Goal: Information Seeking & Learning: Learn about a topic

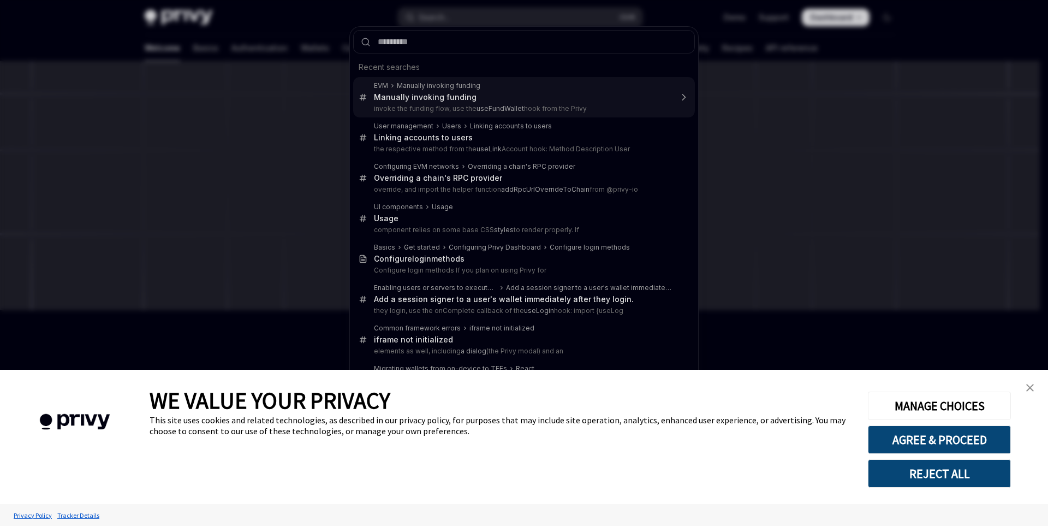
type textarea "*"
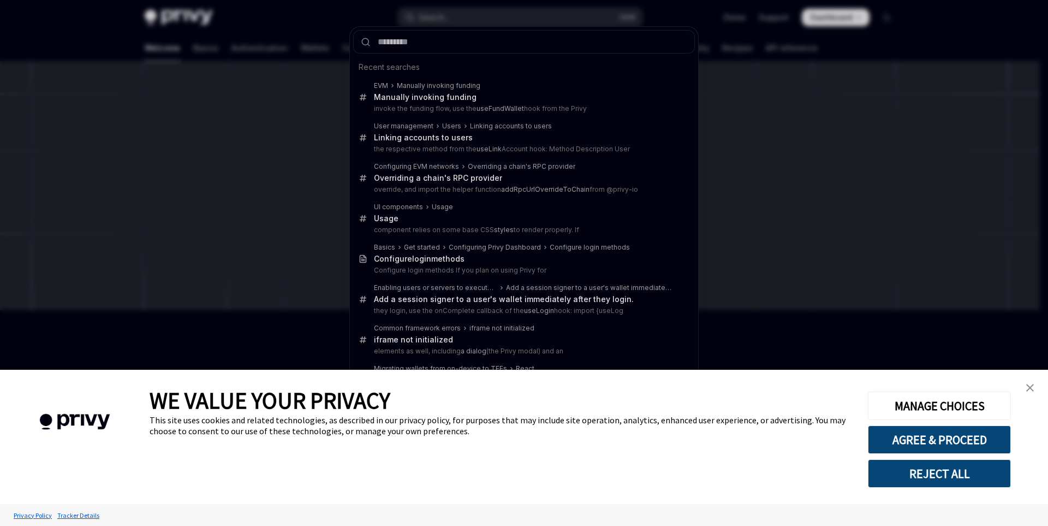
click at [1038, 390] on link "close banner" at bounding box center [1030, 388] width 22 height 22
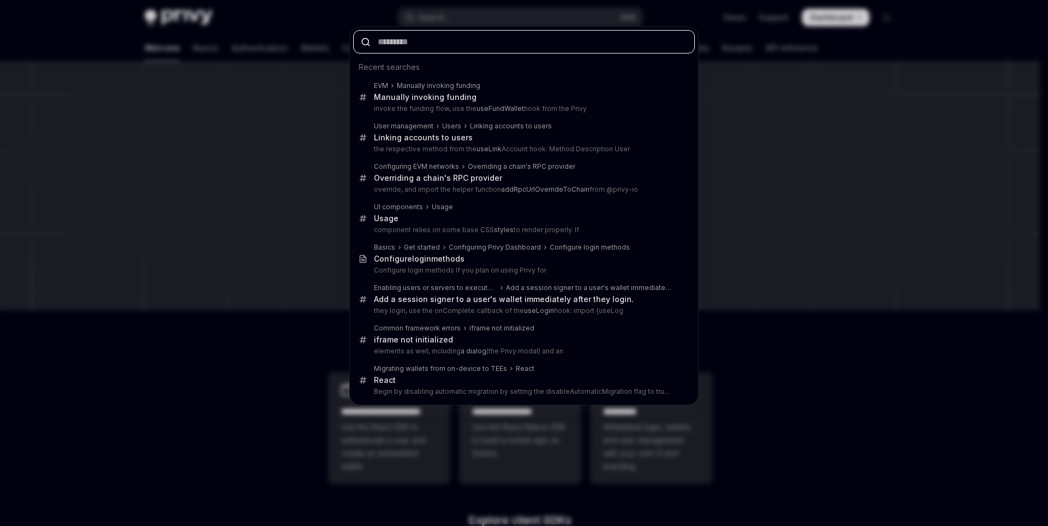
click at [418, 39] on input "text" at bounding box center [524, 41] width 342 height 23
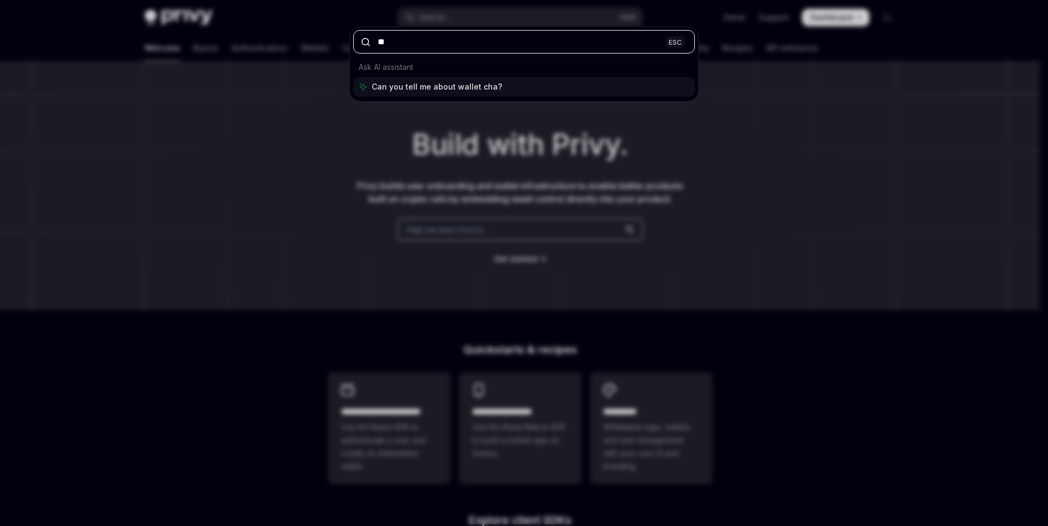
type input "*"
type input "**********"
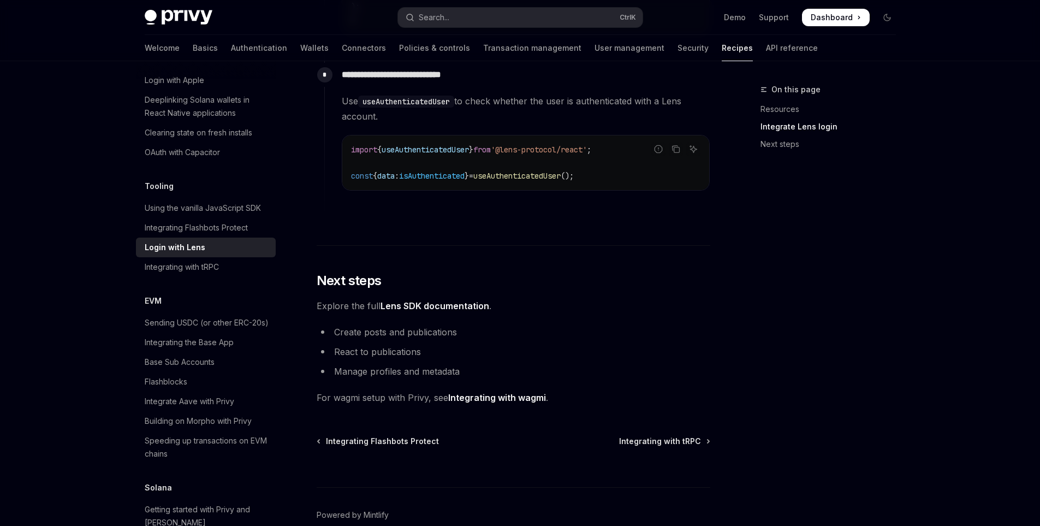
scroll to position [1161, 0]
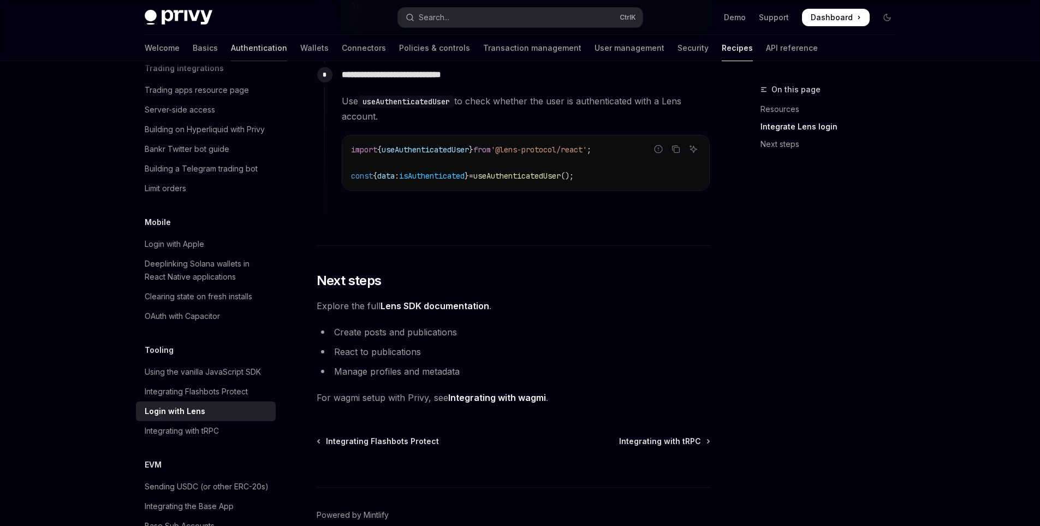
click at [231, 44] on link "Authentication" at bounding box center [259, 48] width 56 height 26
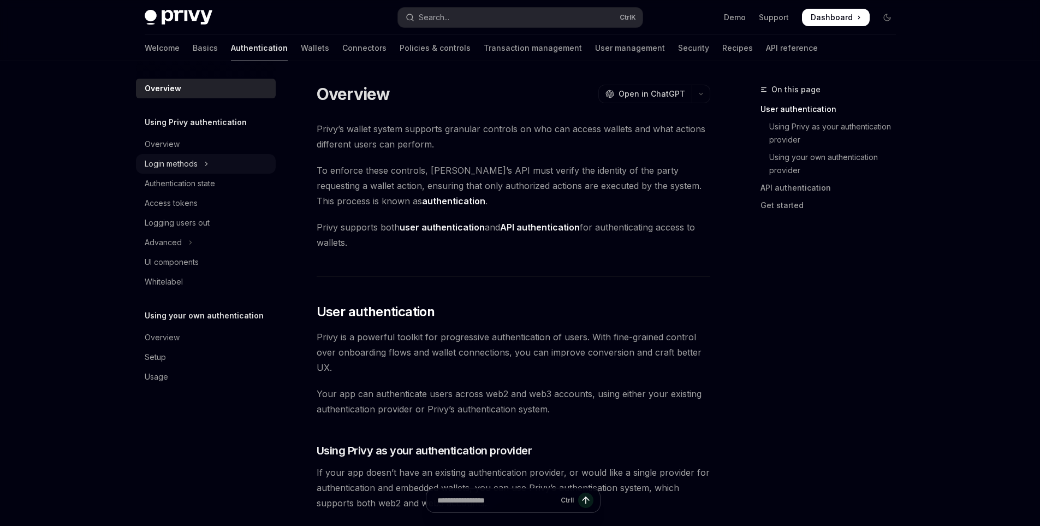
click at [194, 165] on div "Login methods" at bounding box center [171, 163] width 53 height 13
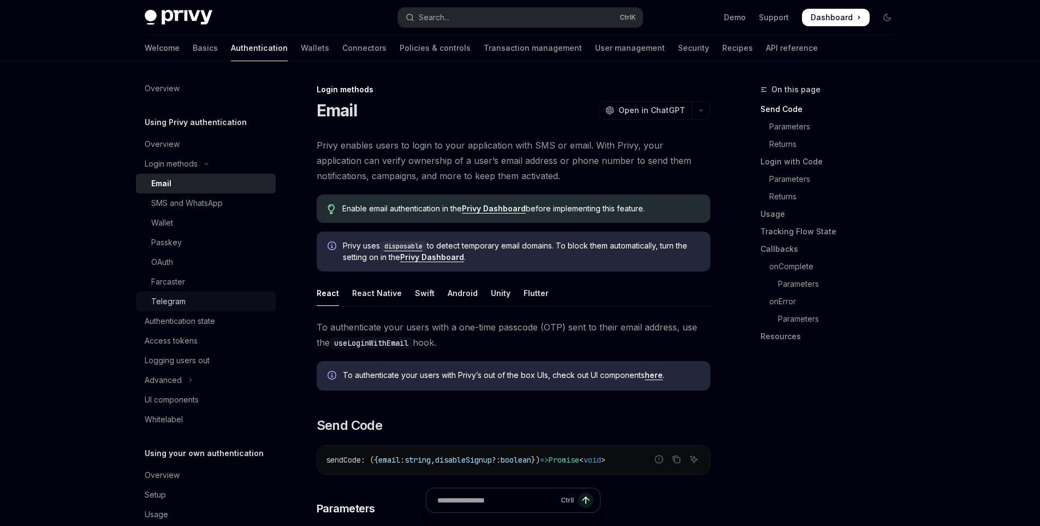
scroll to position [20, 0]
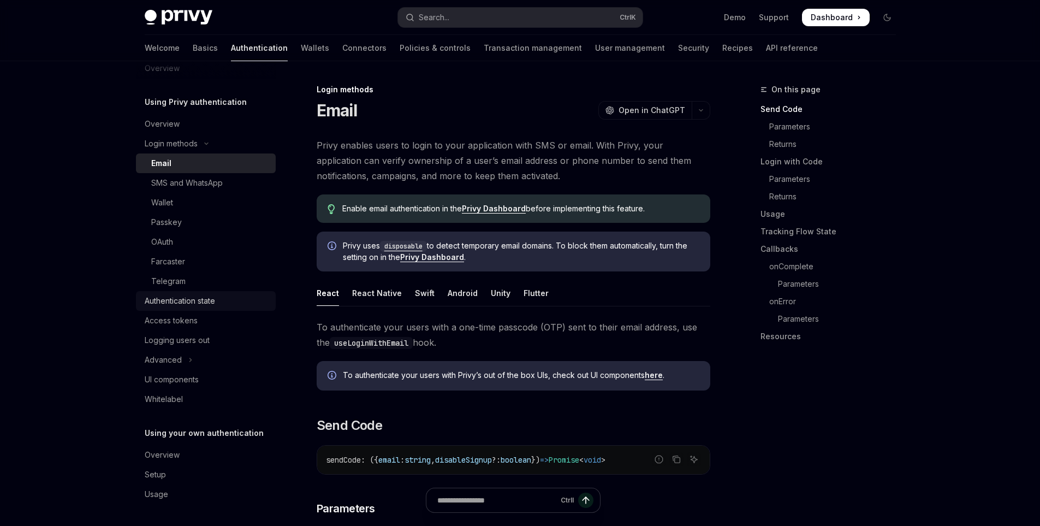
click at [201, 296] on div "Authentication state" at bounding box center [180, 300] width 70 height 13
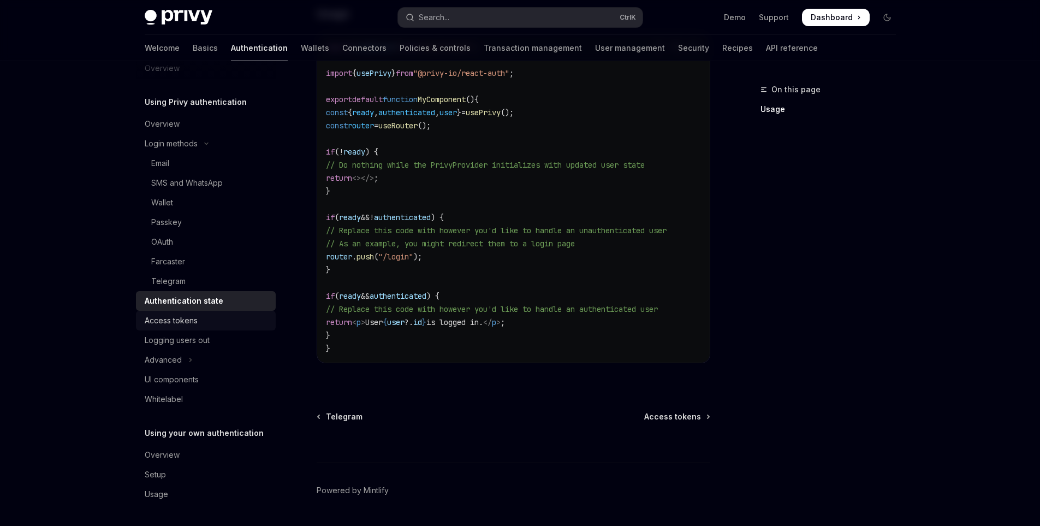
scroll to position [418, 0]
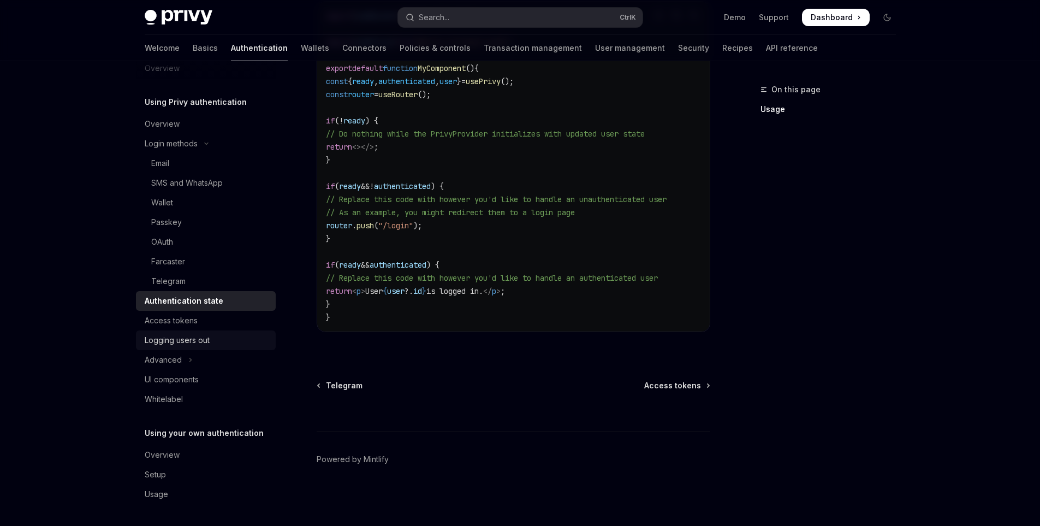
click at [182, 335] on div "Logging users out" at bounding box center [177, 340] width 65 height 13
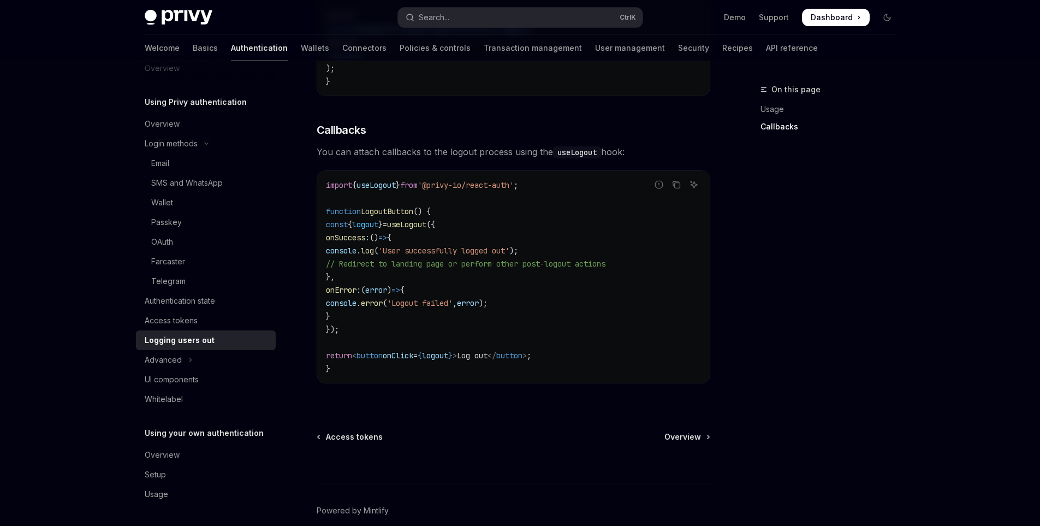
scroll to position [488, 0]
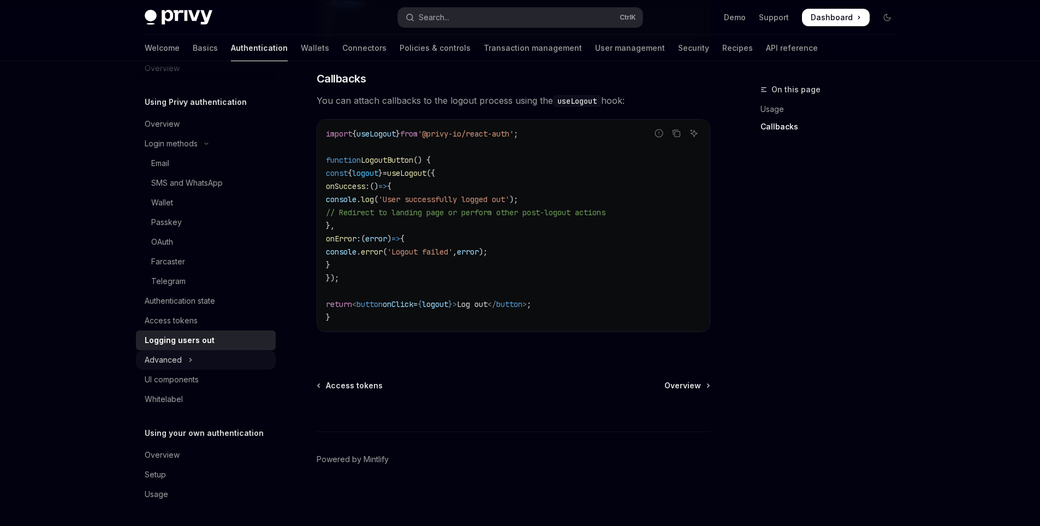
click at [190, 358] on icon "Toggle Advanced section" at bounding box center [190, 359] width 4 height 13
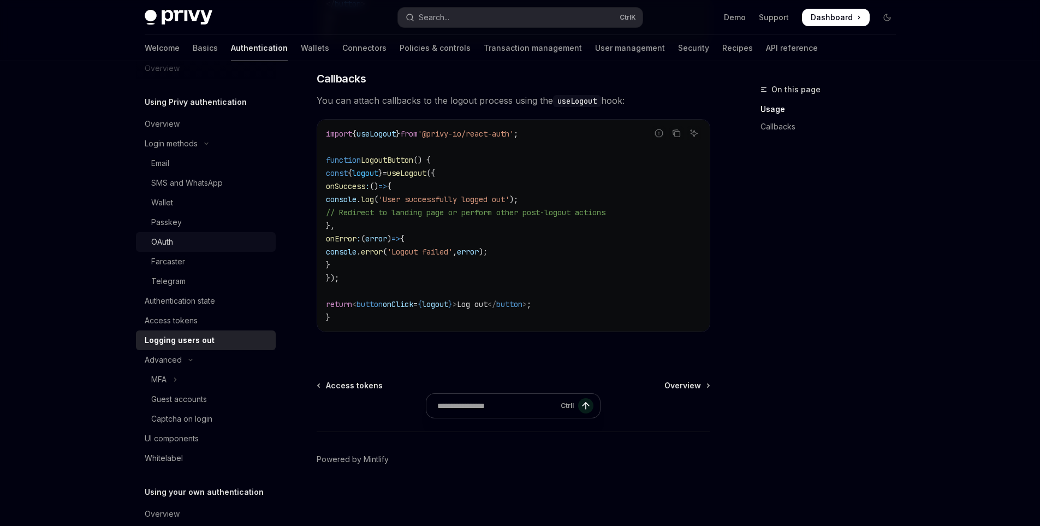
scroll to position [0, 0]
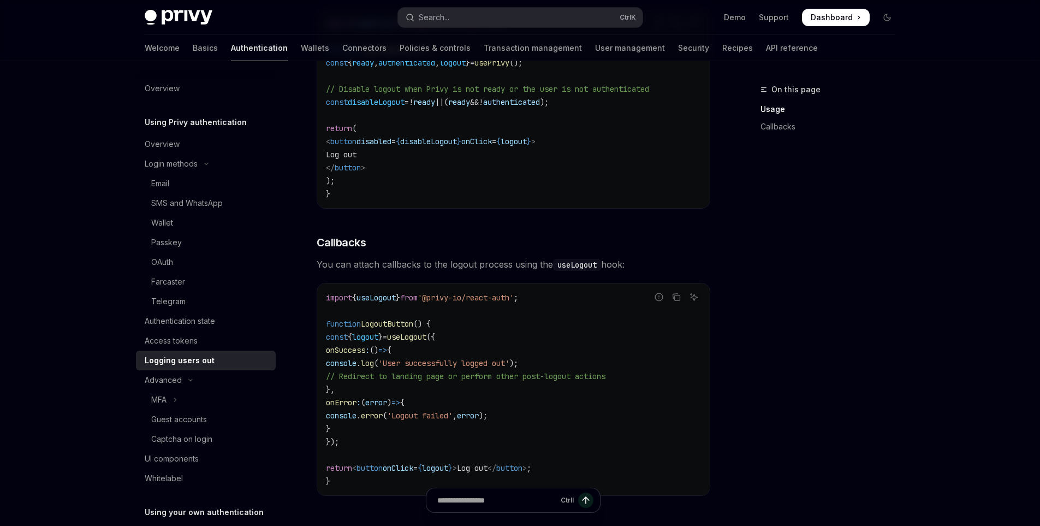
click at [248, 50] on div "Welcome Basics Authentication Wallets Connectors Policies & controls Transactio…" at bounding box center [481, 48] width 673 height 26
click at [301, 48] on link "Wallets" at bounding box center [315, 48] width 28 height 26
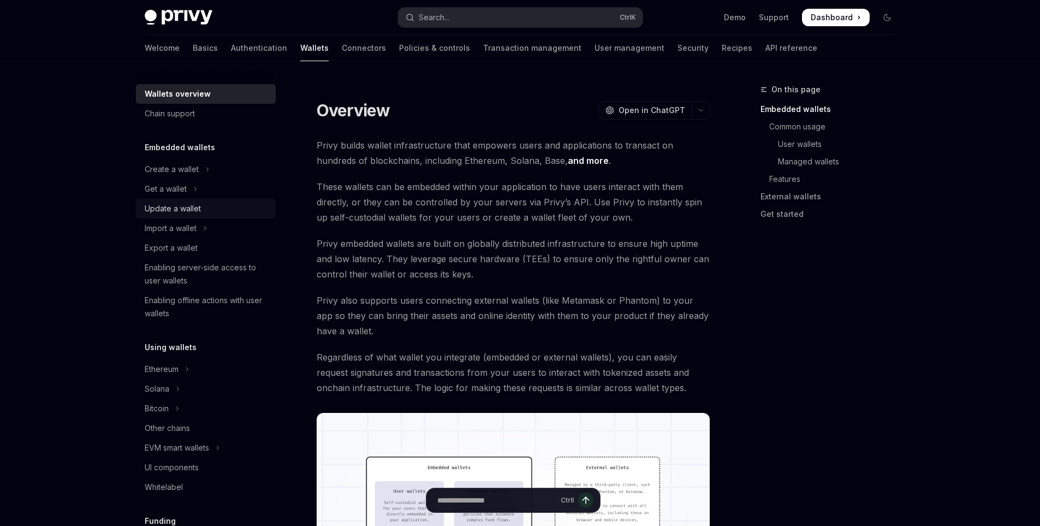
click at [205, 206] on div "Update a wallet" at bounding box center [207, 208] width 124 height 13
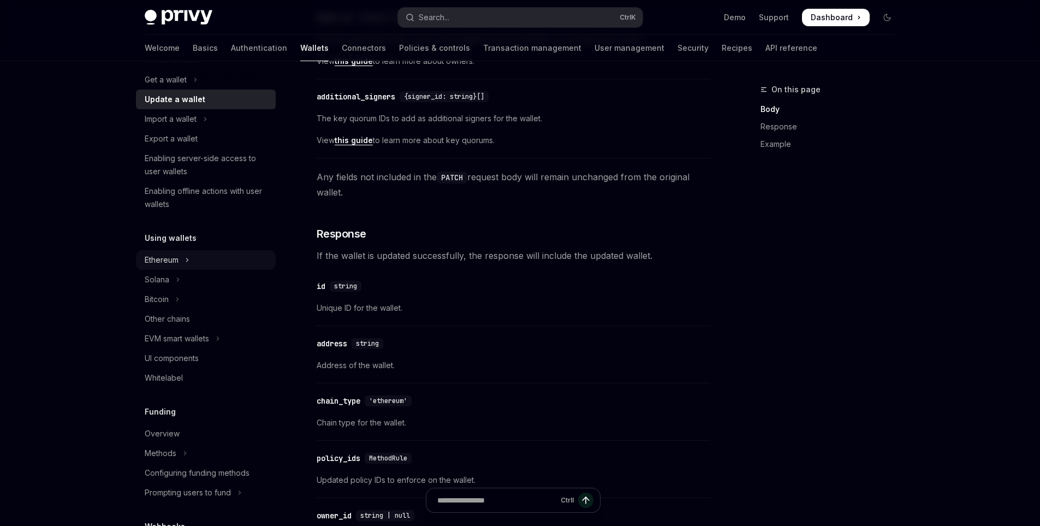
scroll to position [164, 0]
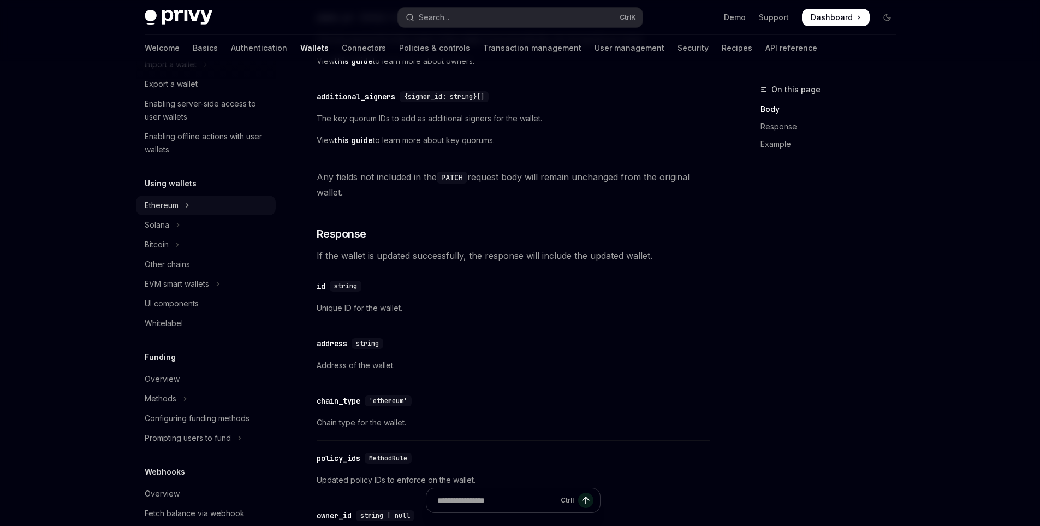
click at [177, 206] on div "Ethereum" at bounding box center [162, 205] width 34 height 13
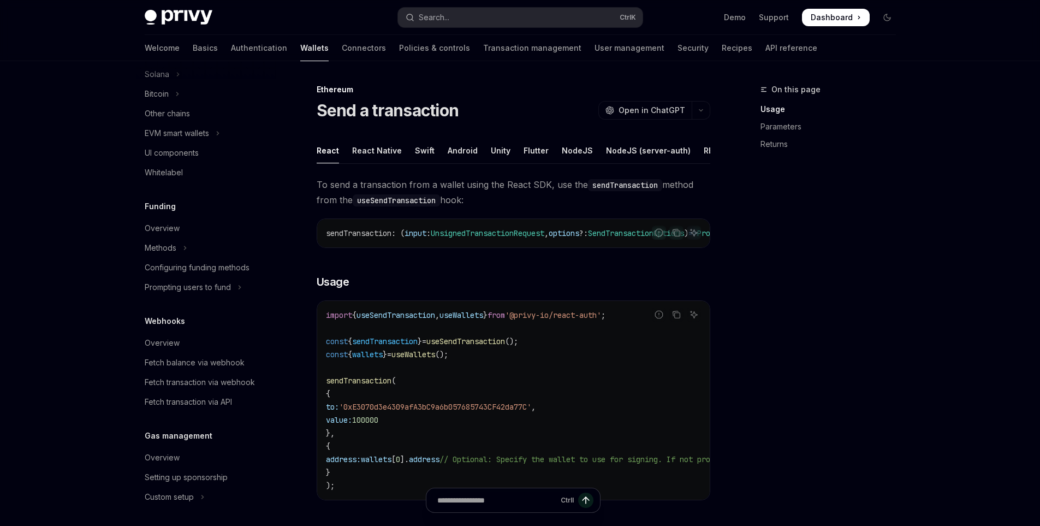
scroll to position [601, 0]
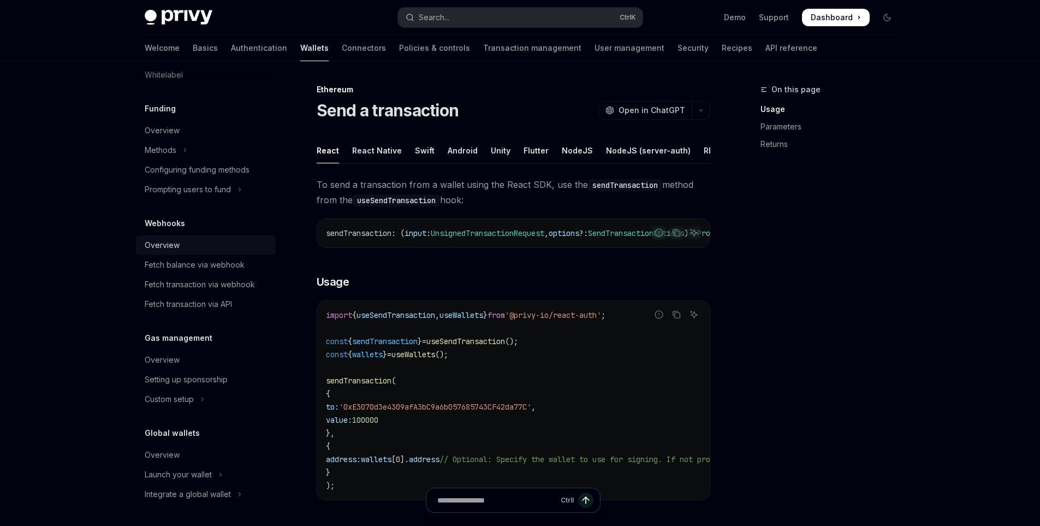
click at [177, 243] on div "Overview" at bounding box center [162, 245] width 35 height 13
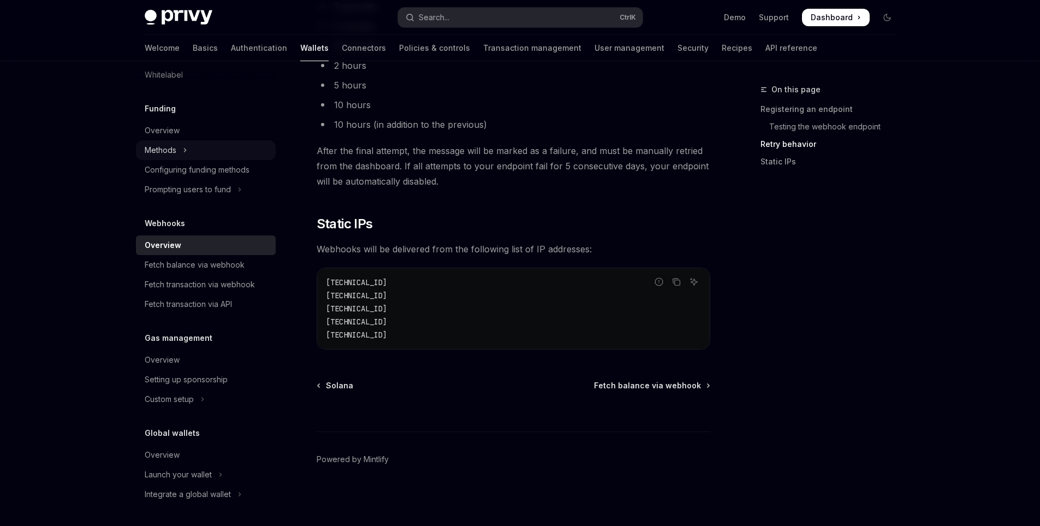
scroll to position [329, 0]
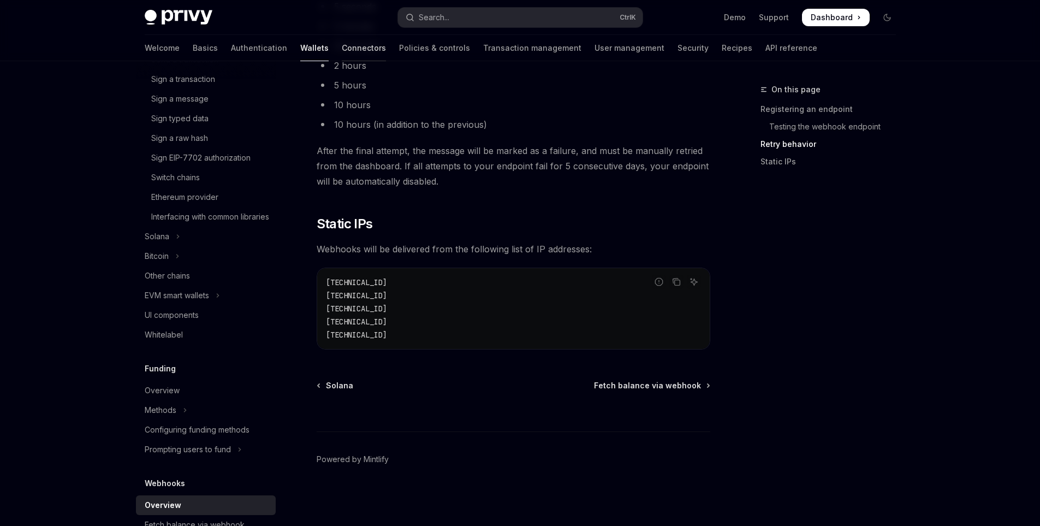
click at [342, 46] on link "Connectors" at bounding box center [364, 48] width 44 height 26
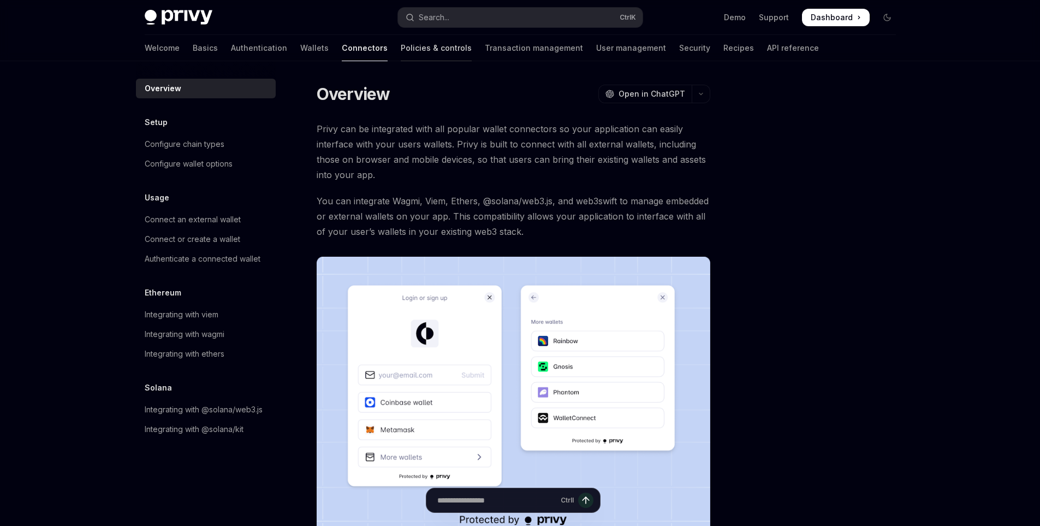
click at [401, 49] on link "Policies & controls" at bounding box center [436, 48] width 71 height 26
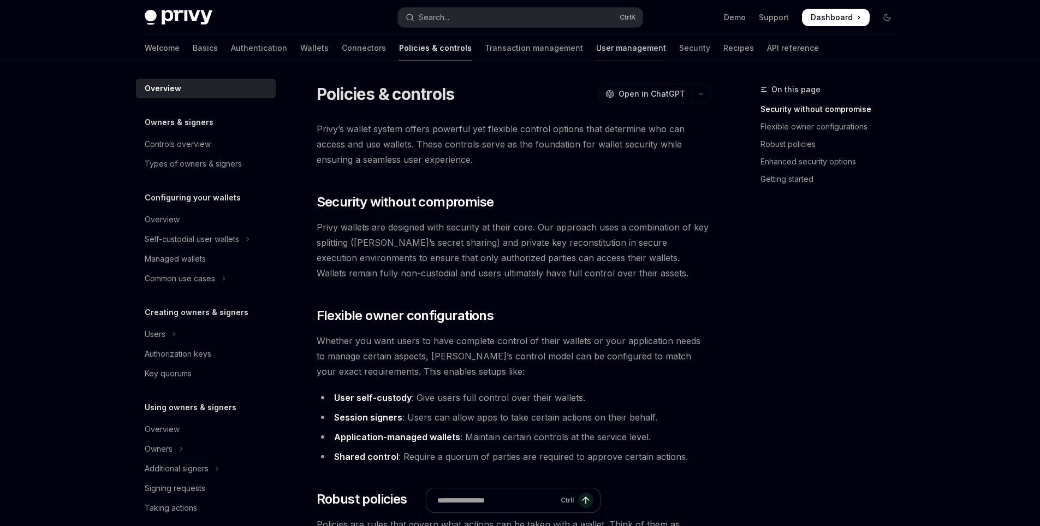
click at [596, 45] on link "User management" at bounding box center [631, 48] width 70 height 26
type textarea "*"
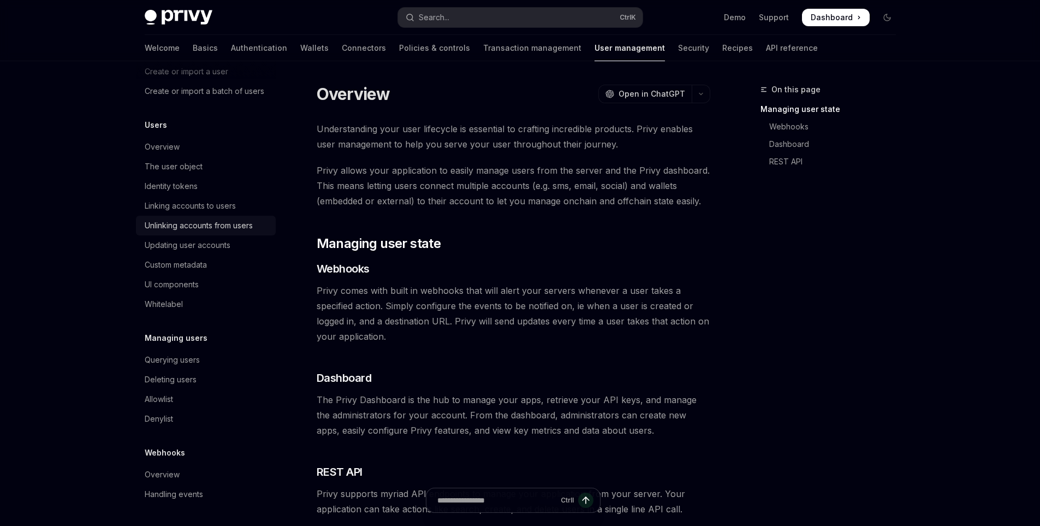
scroll to position [55, 0]
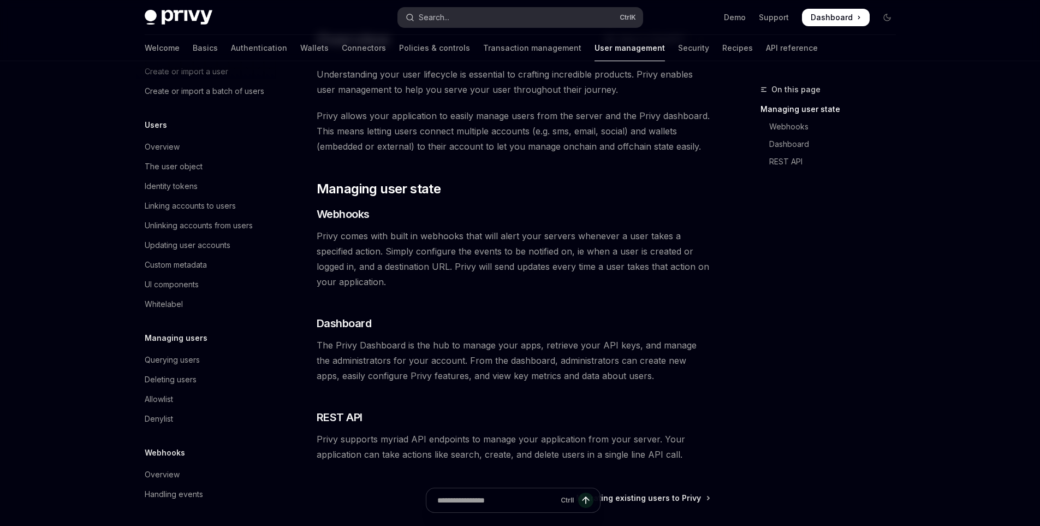
click at [462, 17] on button "Search... Ctrl K" at bounding box center [520, 18] width 245 height 20
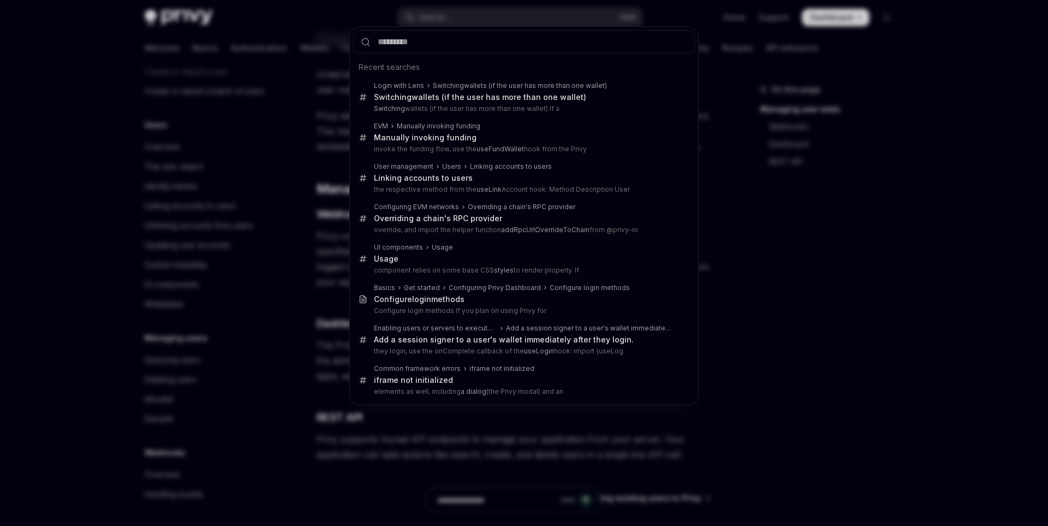
type input "**********"
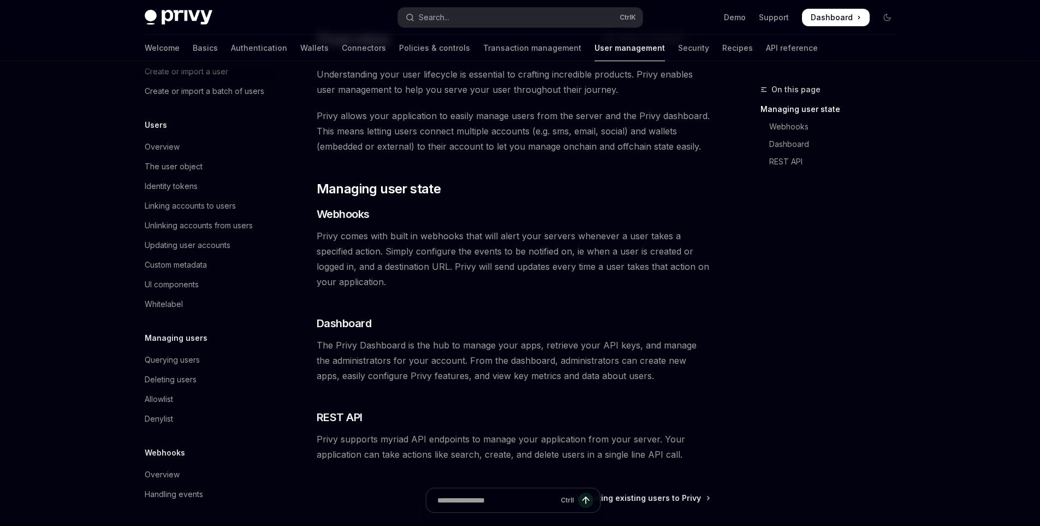
type textarea "*"
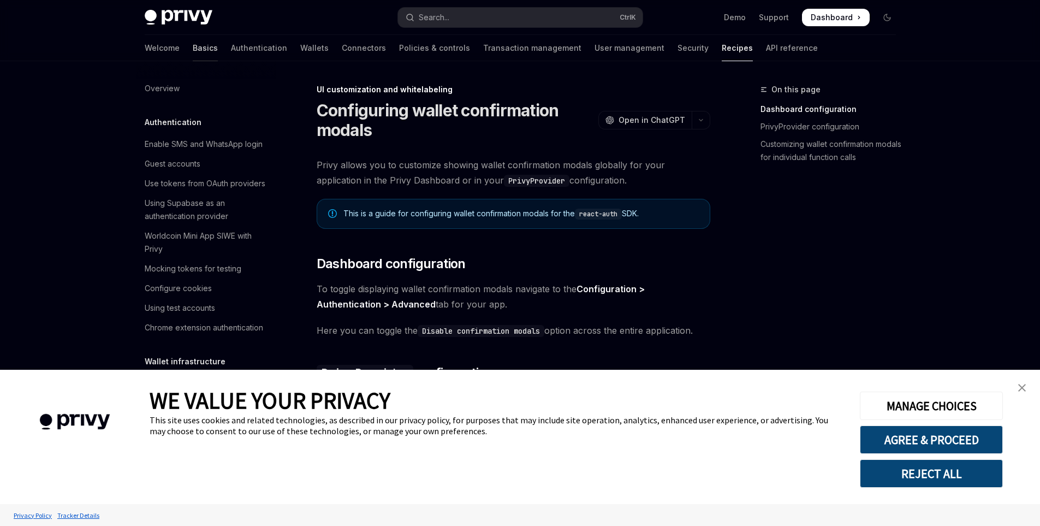
click at [193, 43] on link "Basics" at bounding box center [205, 48] width 25 height 26
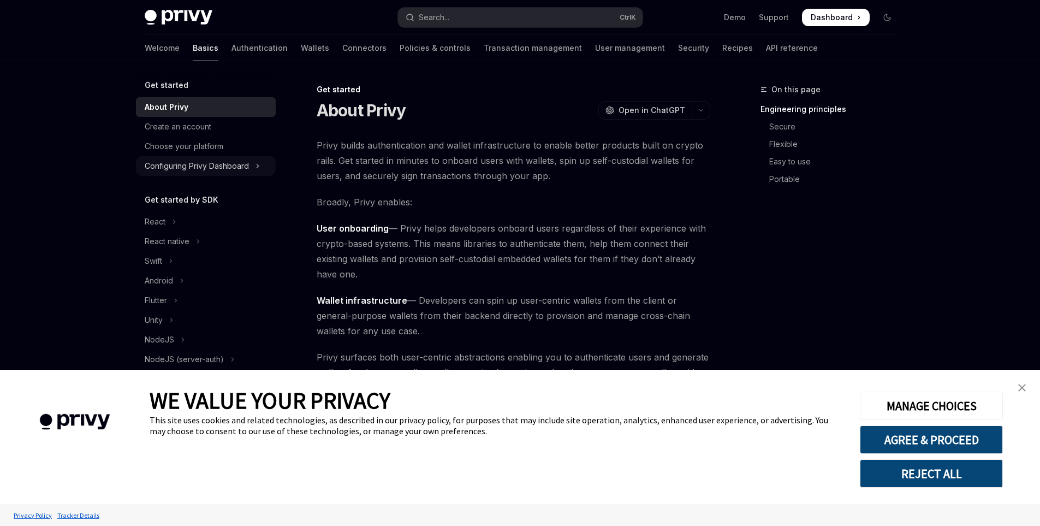
click at [212, 168] on div "Configuring Privy Dashboard" at bounding box center [197, 165] width 104 height 13
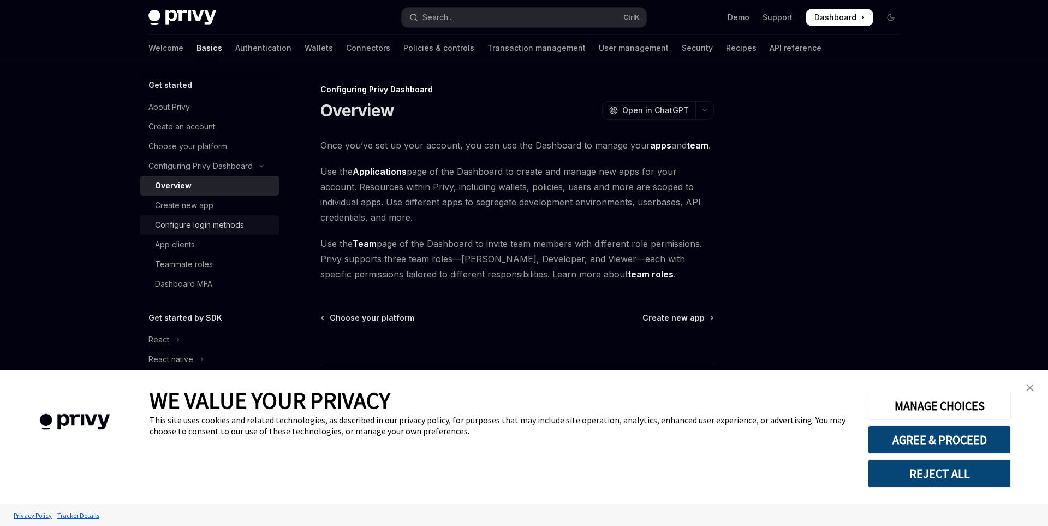
click at [200, 225] on div "Configure login methods" at bounding box center [199, 224] width 89 height 13
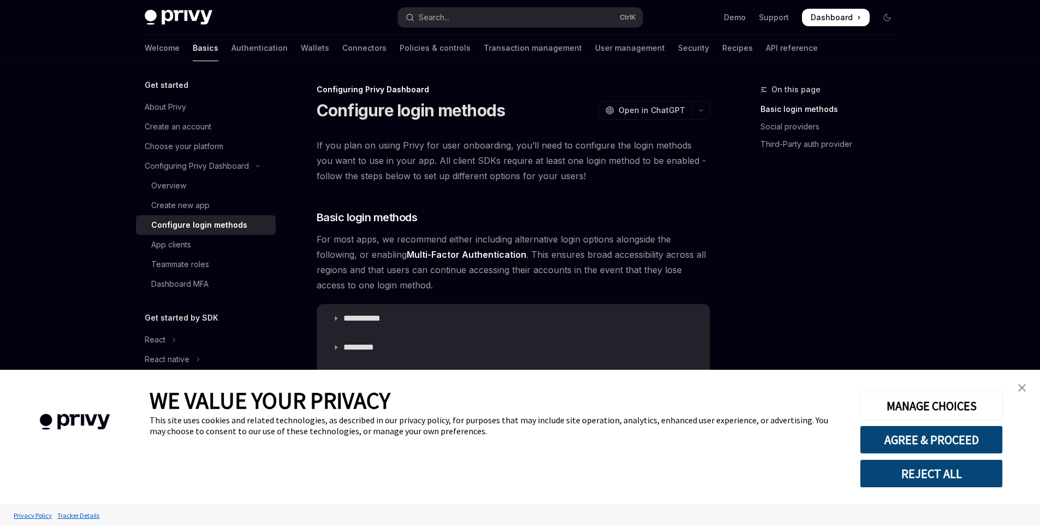
click at [1024, 386] on img "close banner" at bounding box center [1022, 388] width 8 height 8
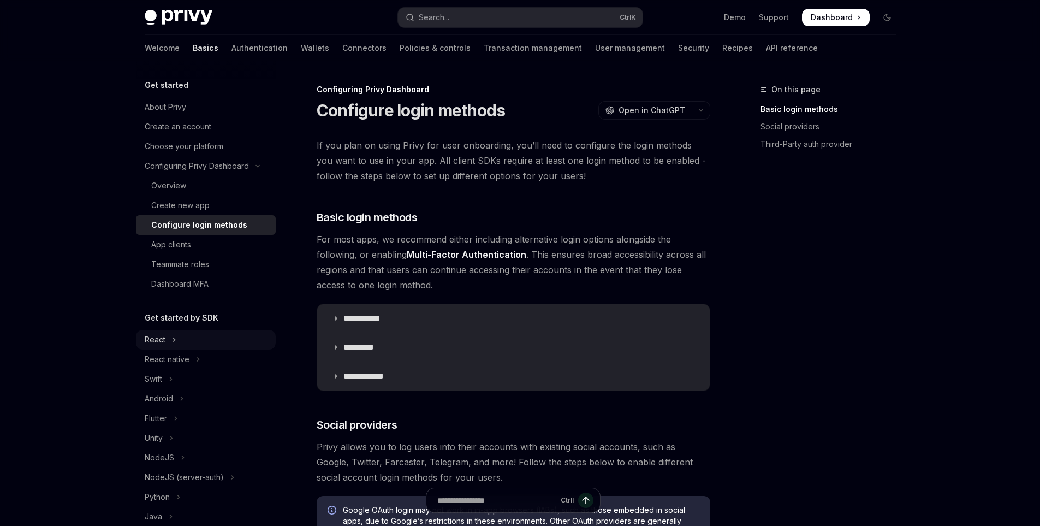
click at [183, 337] on button "React" at bounding box center [206, 340] width 140 height 20
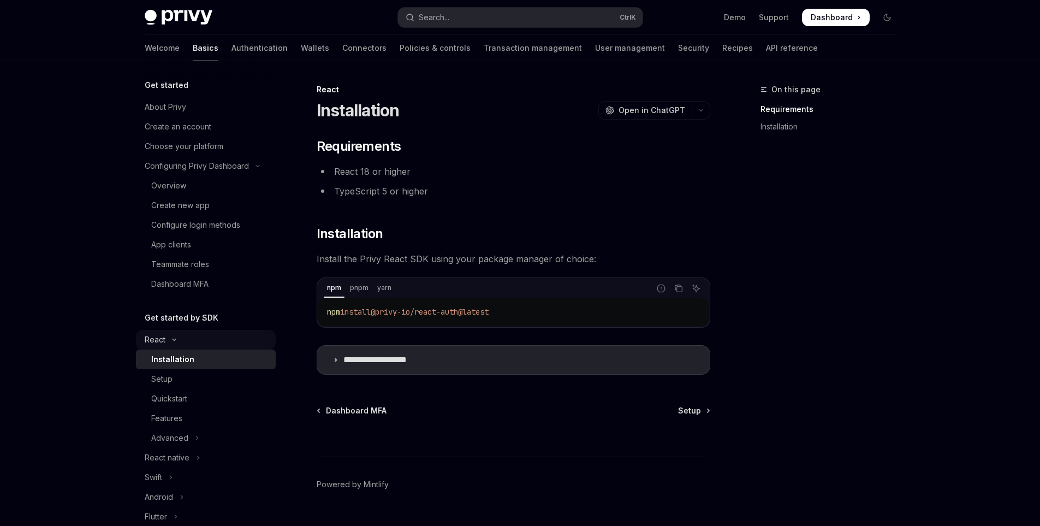
scroll to position [55, 0]
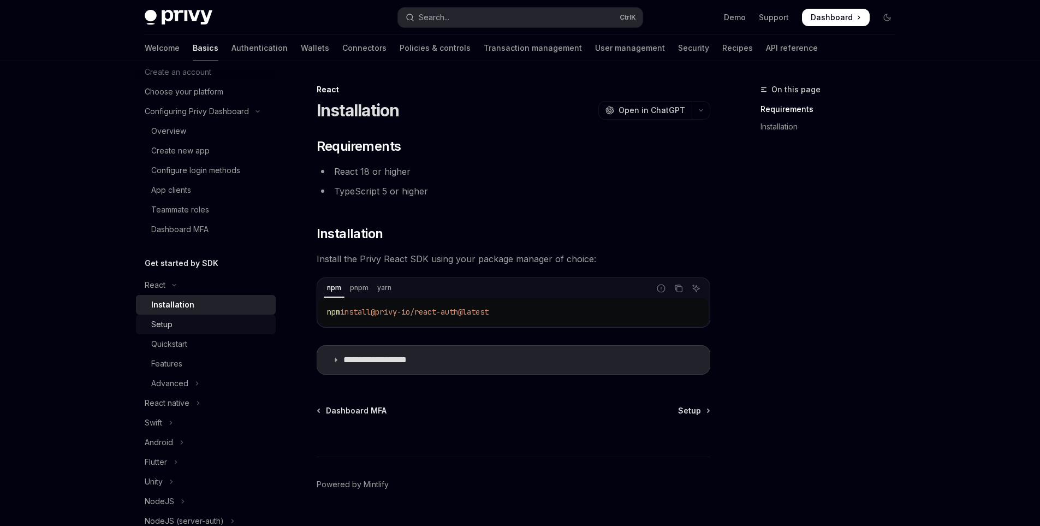
click at [185, 321] on div "Setup" at bounding box center [210, 324] width 118 height 13
type textarea "*"
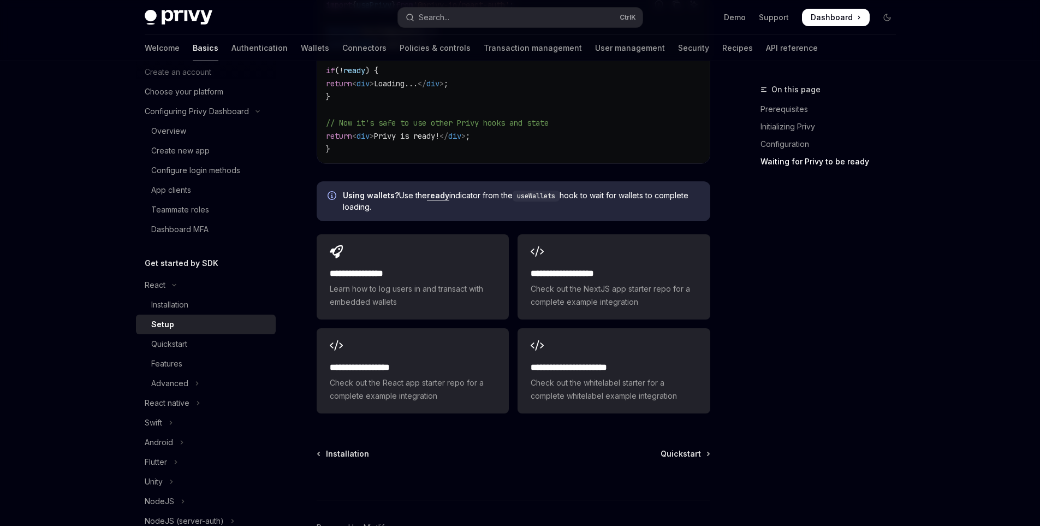
scroll to position [1037, 0]
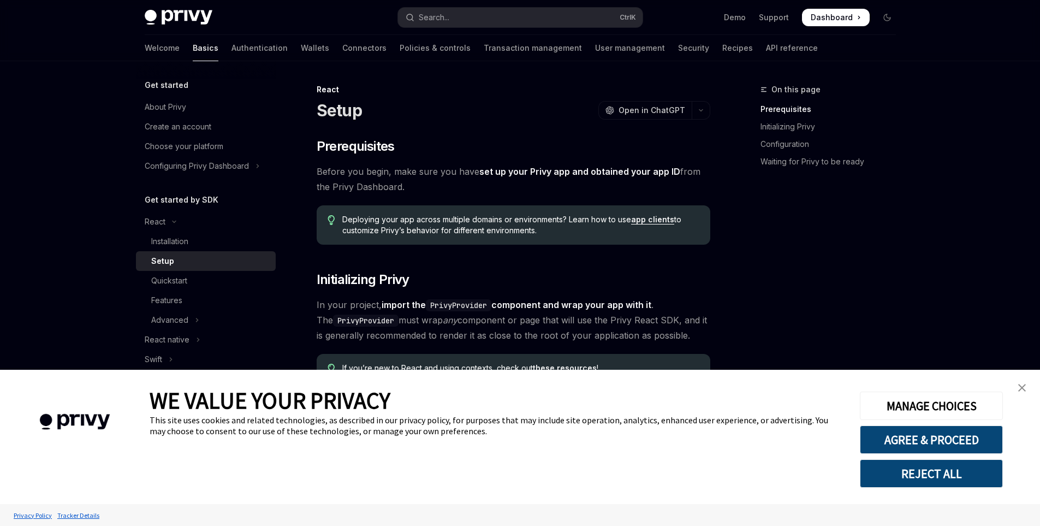
click at [1023, 386] on img "close banner" at bounding box center [1022, 388] width 8 height 8
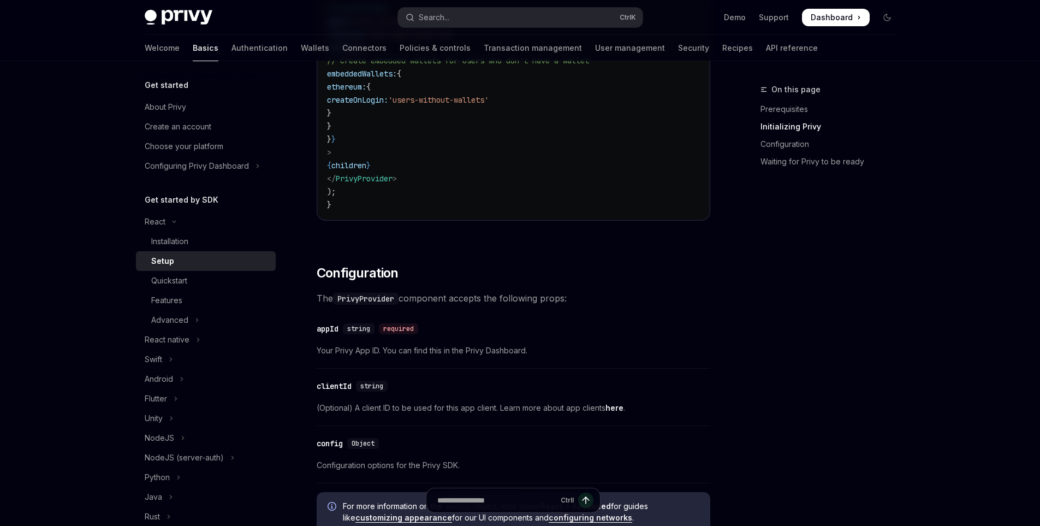
scroll to position [655, 0]
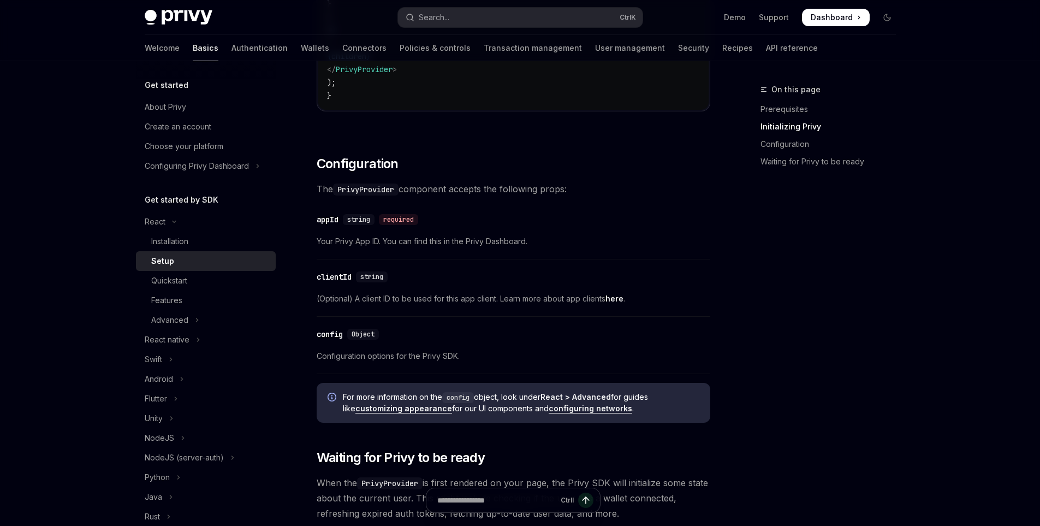
click at [394, 410] on div "WE VALUE YOUR PRIVACY" at bounding box center [497, 400] width 694 height 28
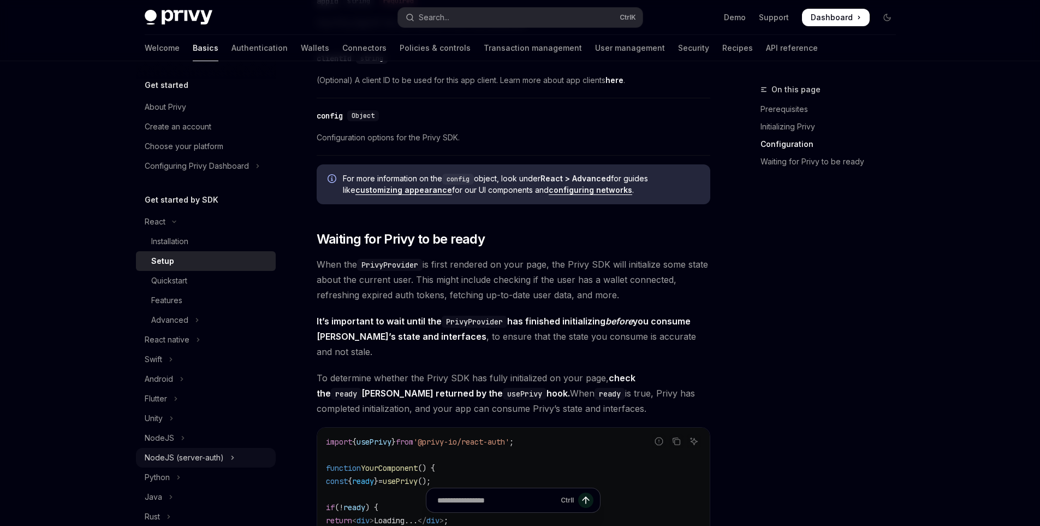
scroll to position [193, 0]
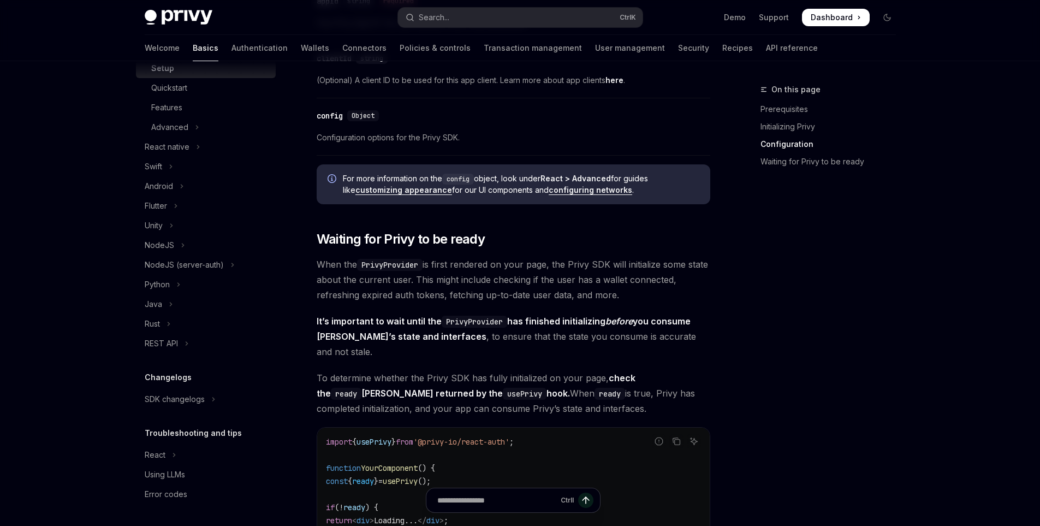
click at [170, 461] on div "WE VALUE YOUR PRIVACY This site uses cookies and related technologies, as descr…" at bounding box center [497, 437] width 694 height 134
click at [175, 450] on div "WE VALUE YOUR PRIVACY This site uses cookies and related technologies, as descr…" at bounding box center [497, 437] width 694 height 134
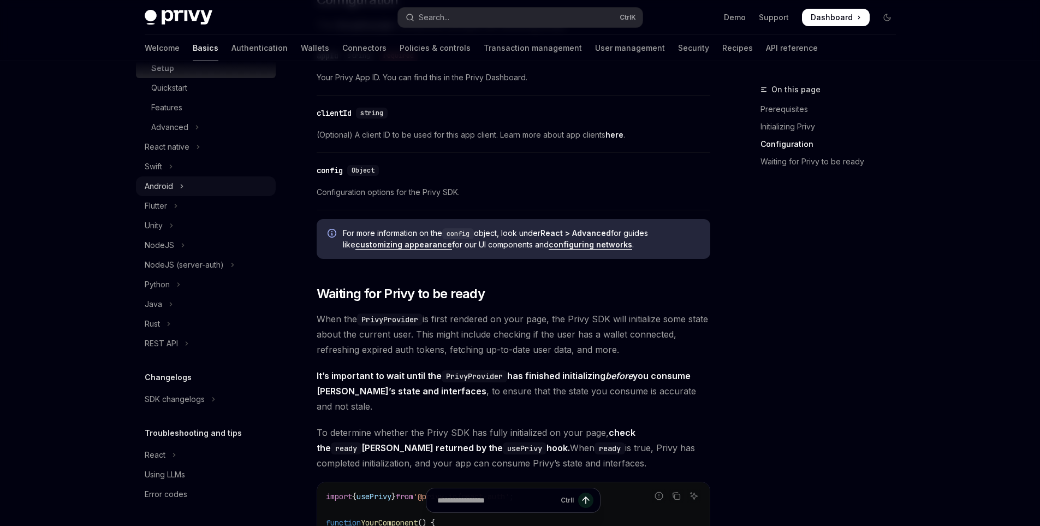
scroll to position [84, 0]
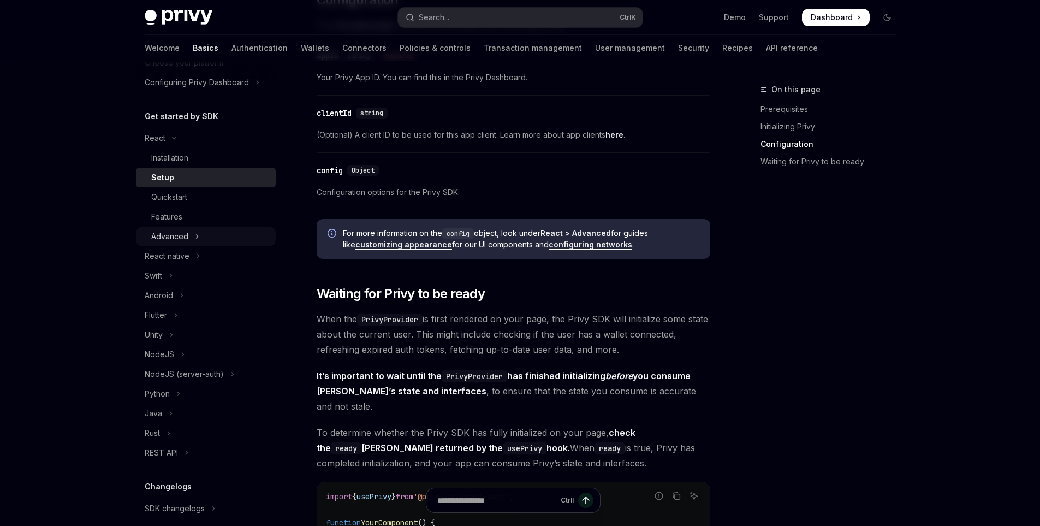
click at [185, 232] on div "Advanced" at bounding box center [169, 236] width 37 height 13
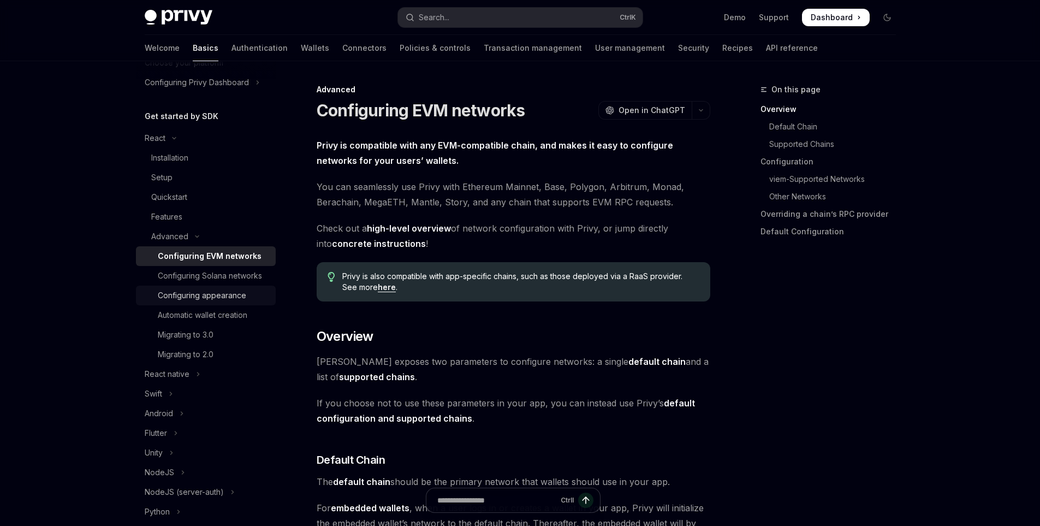
click at [191, 302] on div "Configuring appearance" at bounding box center [202, 295] width 88 height 13
type textarea "*"
